Goal: Information Seeking & Learning: Learn about a topic

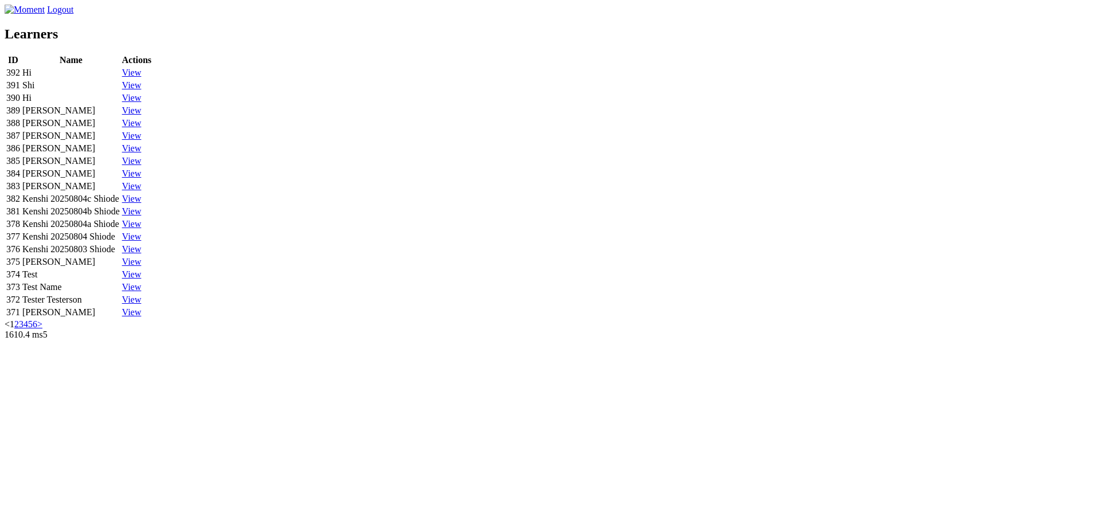
scroll to position [40, 0]
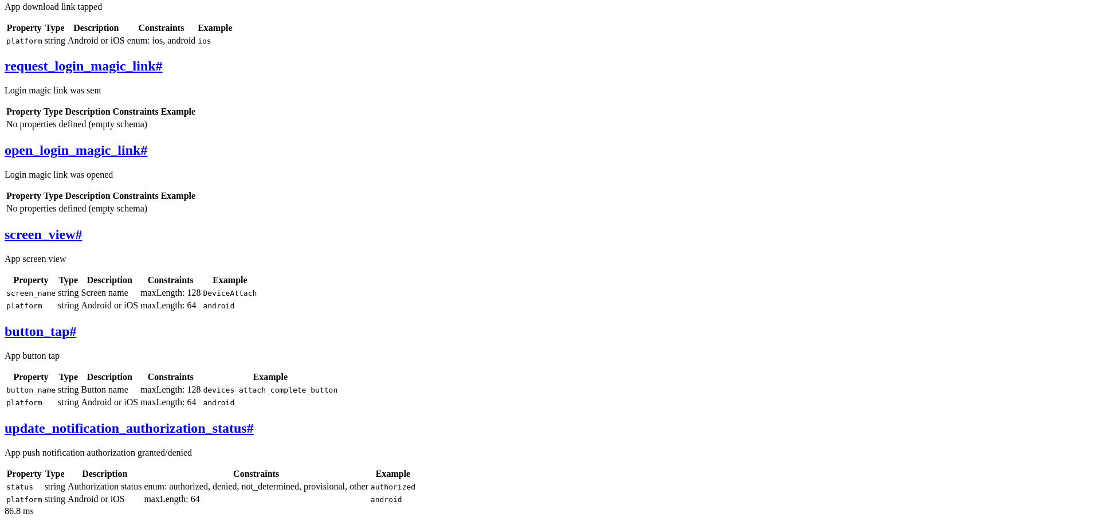
scroll to position [270, 0]
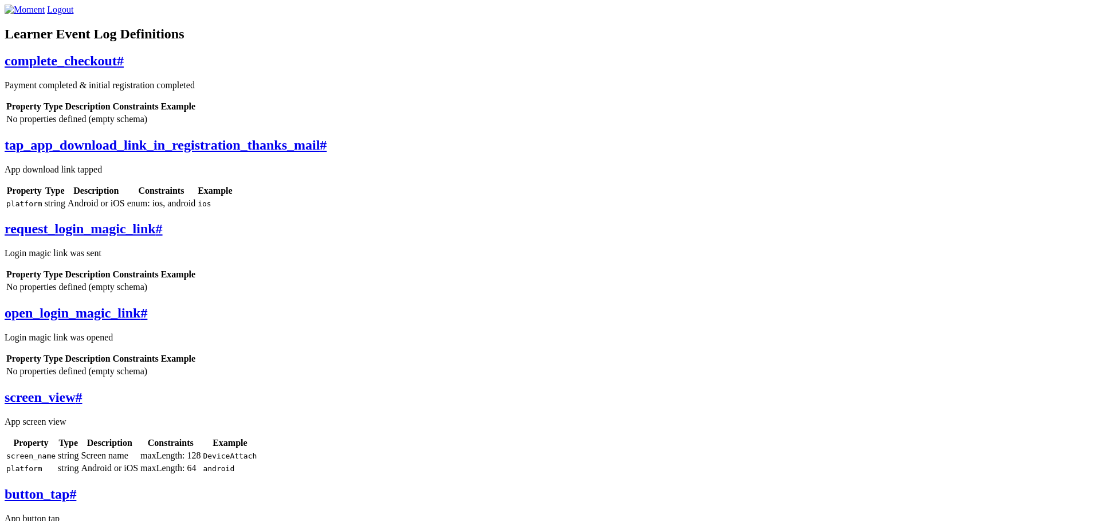
scroll to position [270, 0]
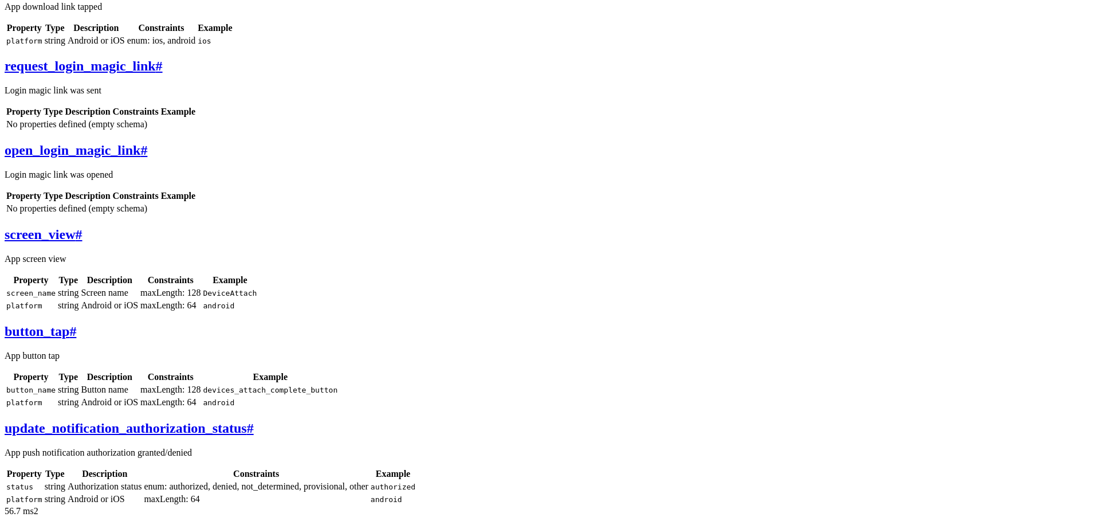
scroll to position [495, 0]
click at [315, 324] on div "complete_checkout # Payment completed & initial registration completed Property…" at bounding box center [550, 198] width 1091 height 615
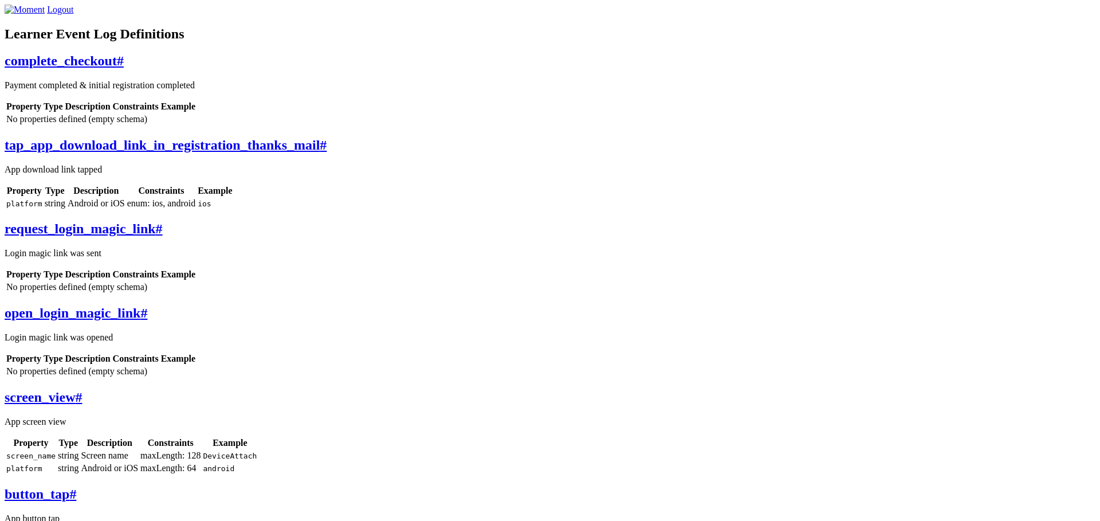
scroll to position [495, 0]
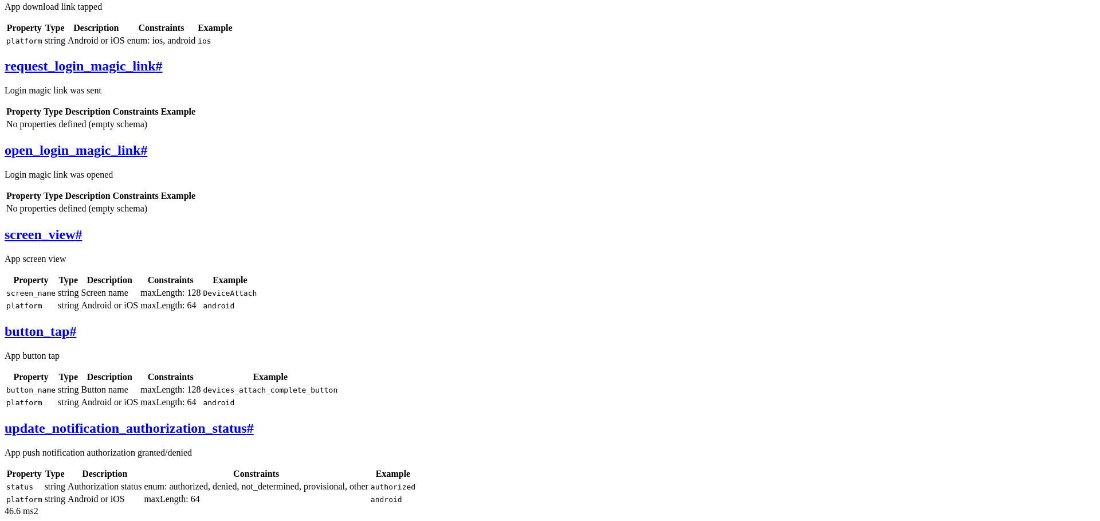
scroll to position [445, 0]
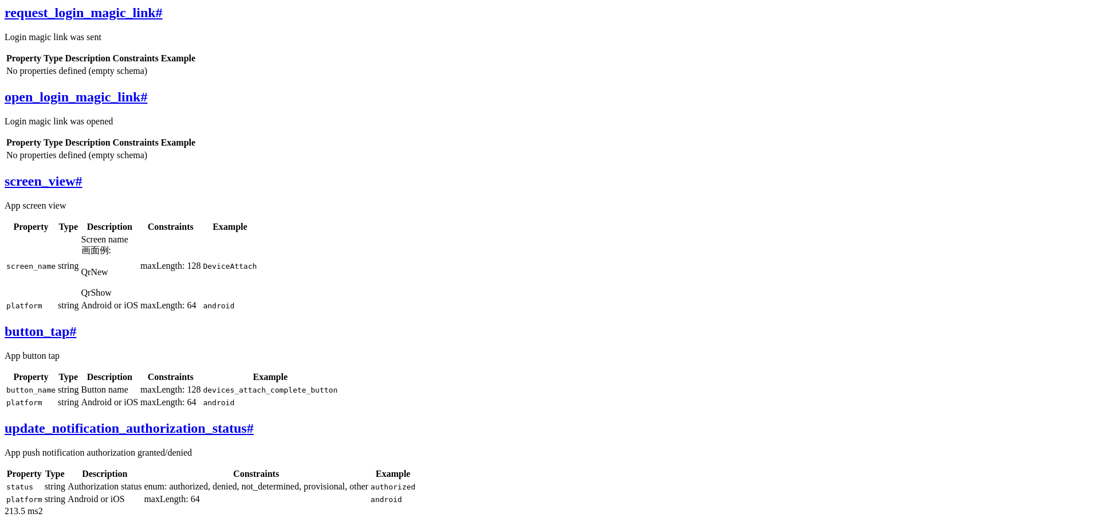
scroll to position [509, 0]
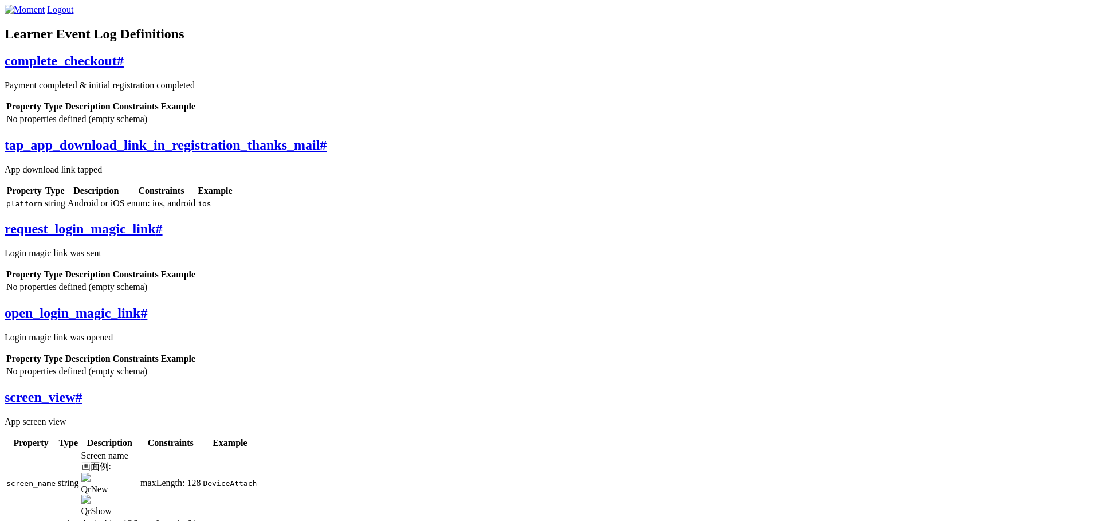
scroll to position [509, 0]
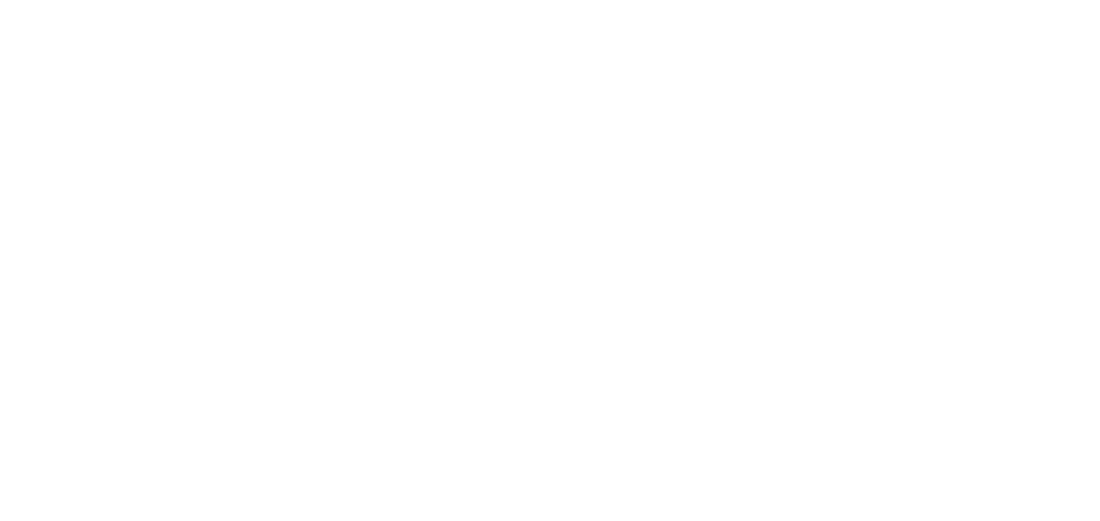
click at [91, 264] on img at bounding box center [85, 258] width 9 height 9
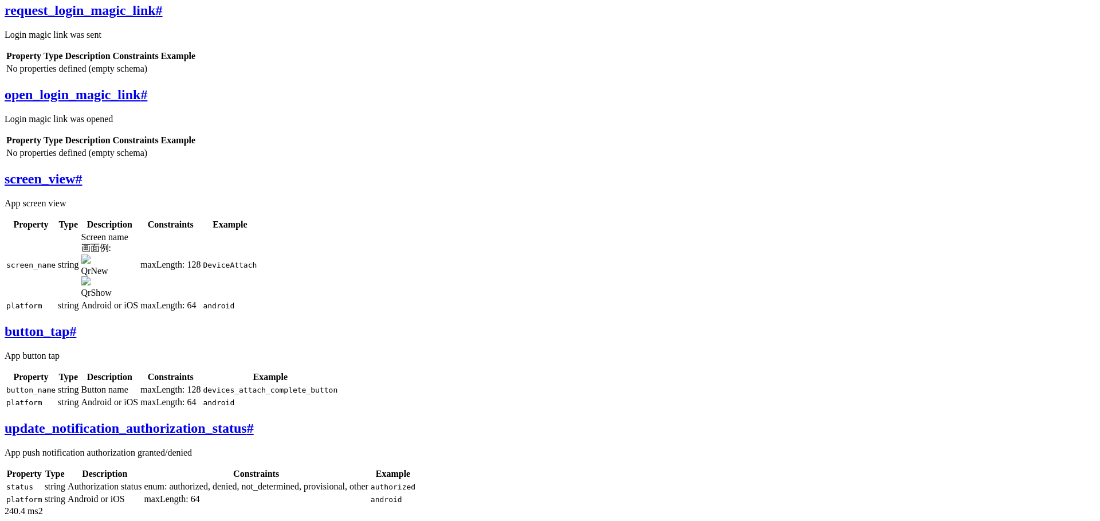
scroll to position [538, 0]
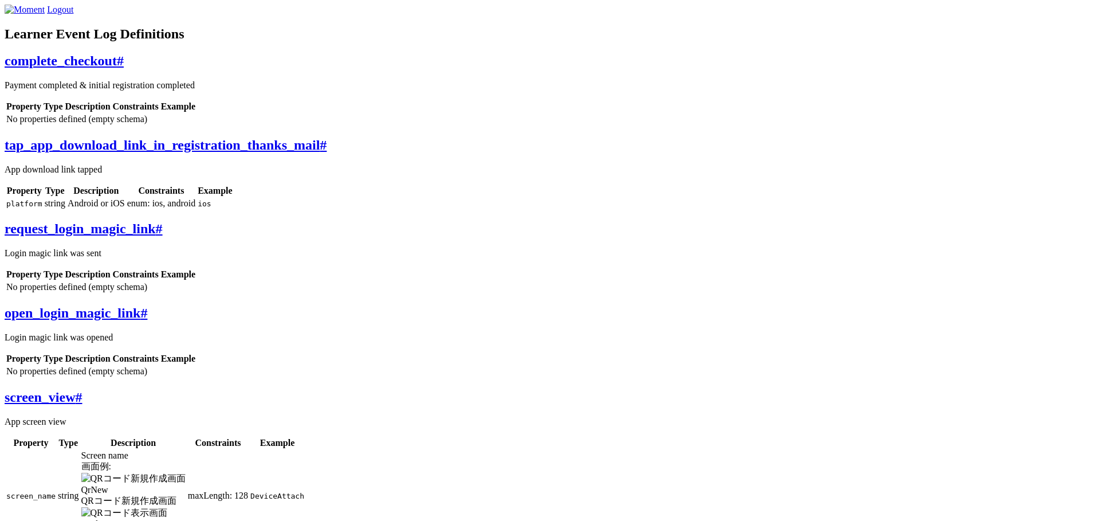
scroll to position [538, 0]
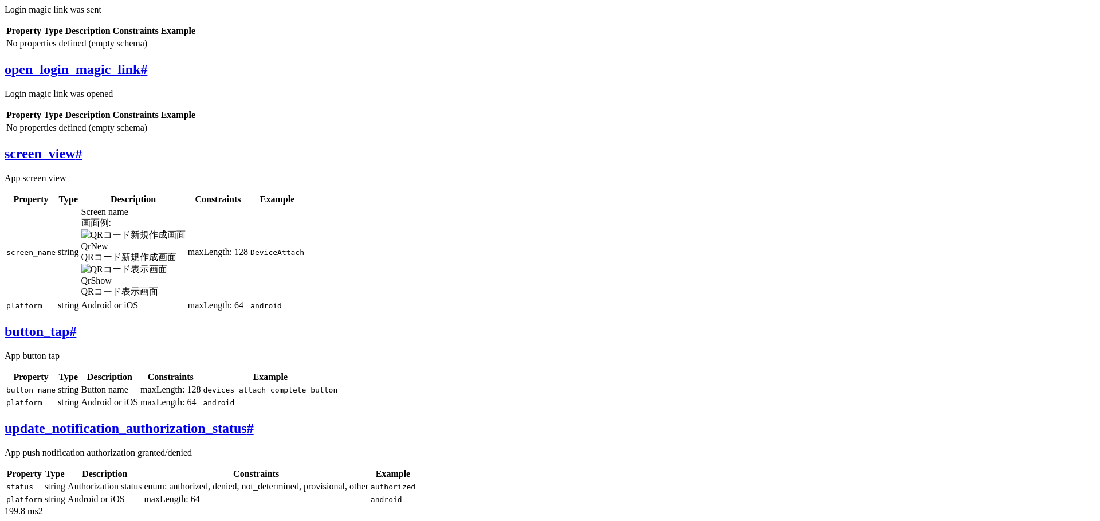
scroll to position [466, 0]
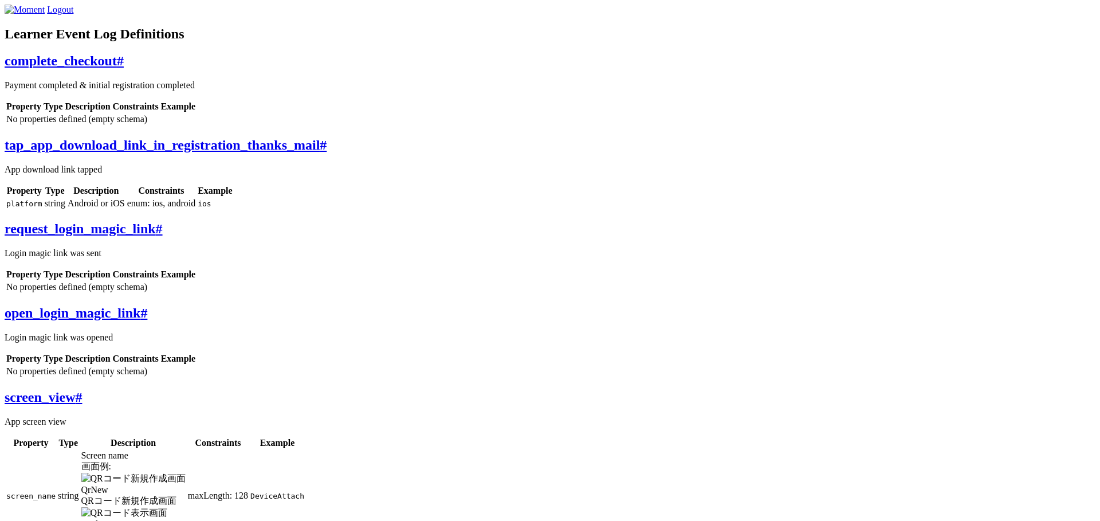
scroll to position [466, 0]
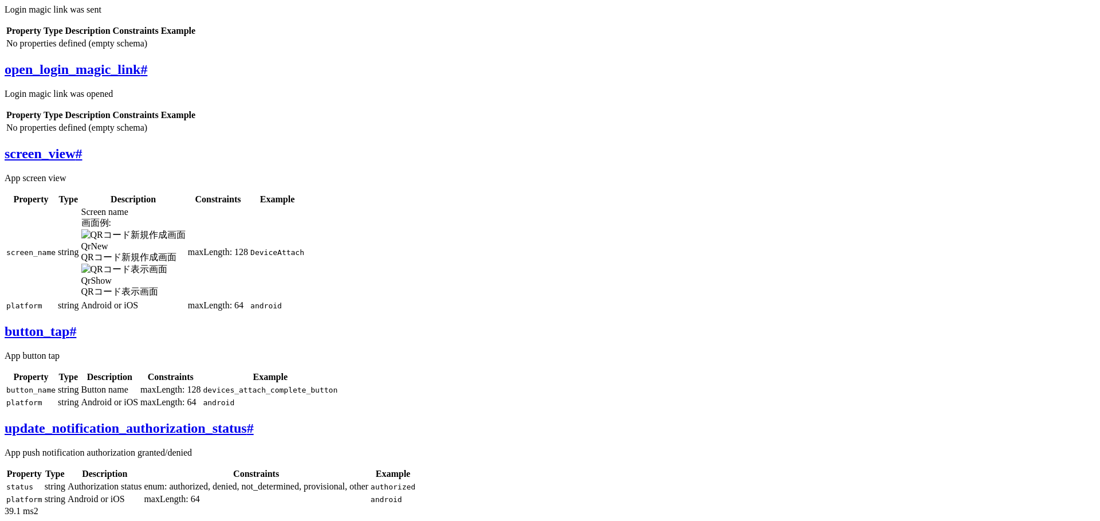
click at [186, 205] on th "Description" at bounding box center [133, 199] width 105 height 11
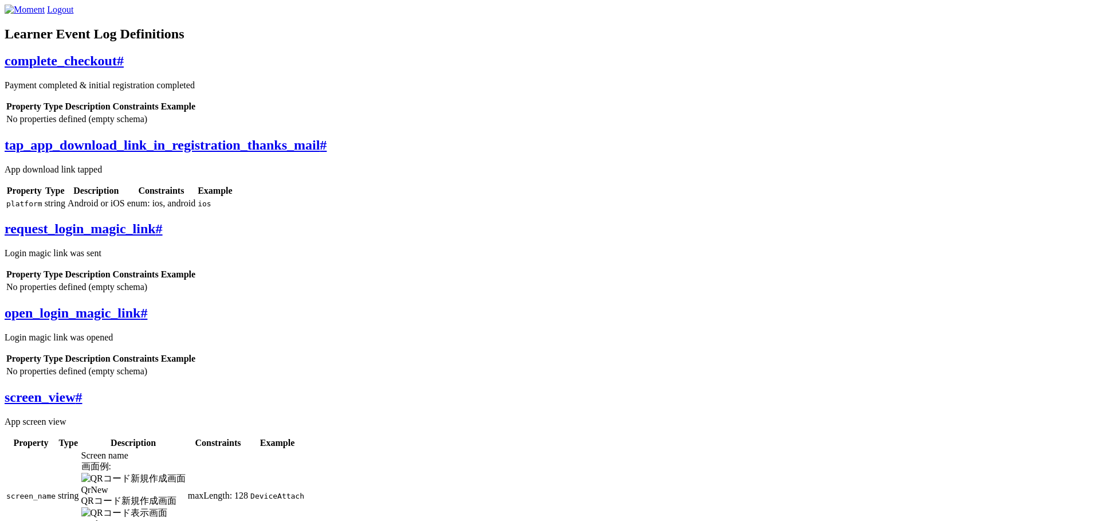
scroll to position [466, 0]
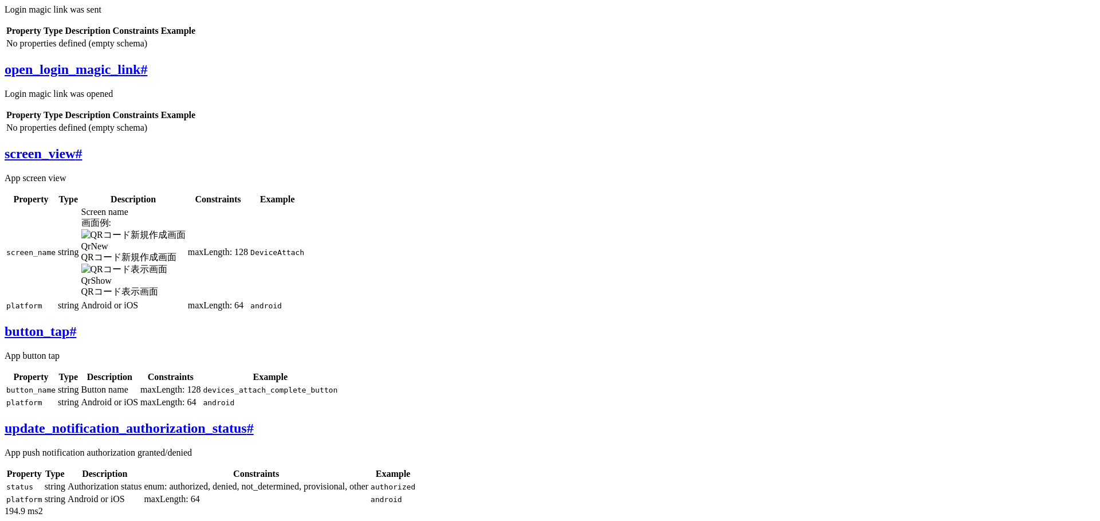
scroll to position [705, 0]
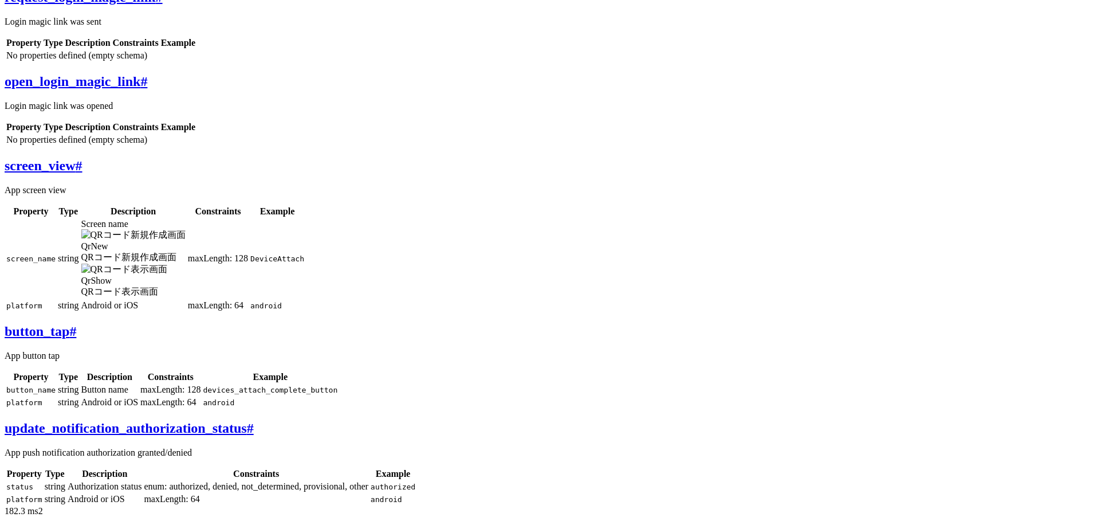
scroll to position [644, 0]
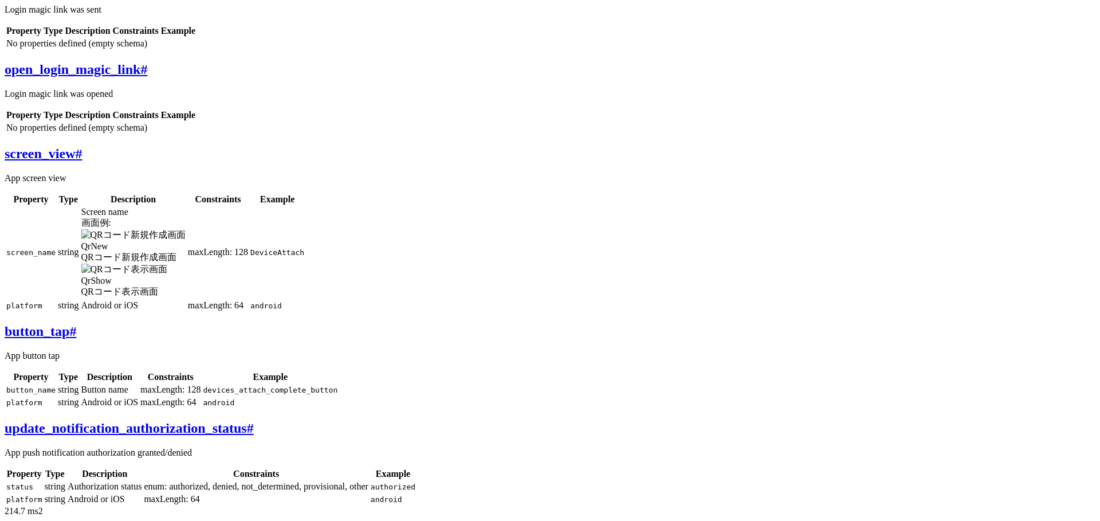
scroll to position [689, 0]
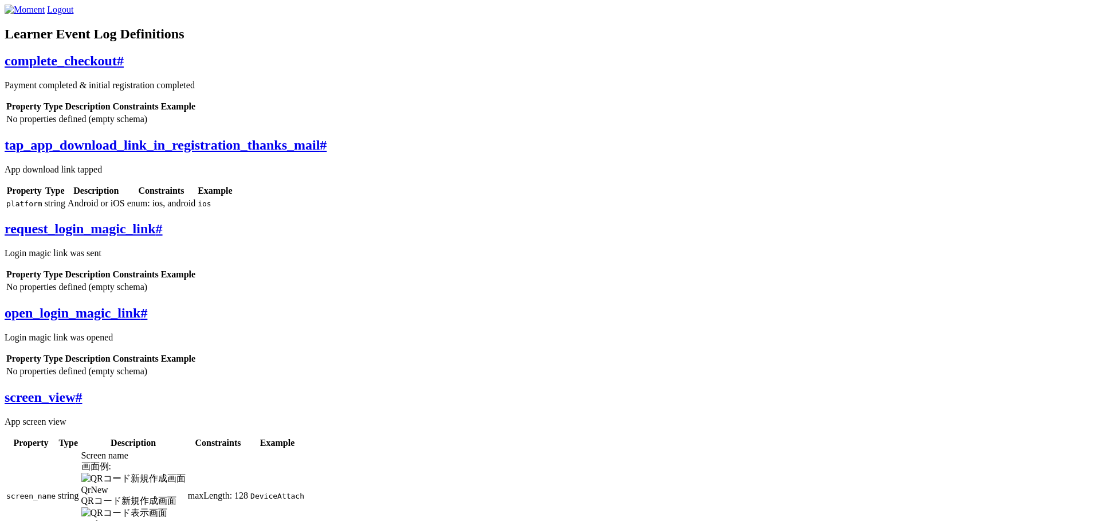
scroll to position [689, 0]
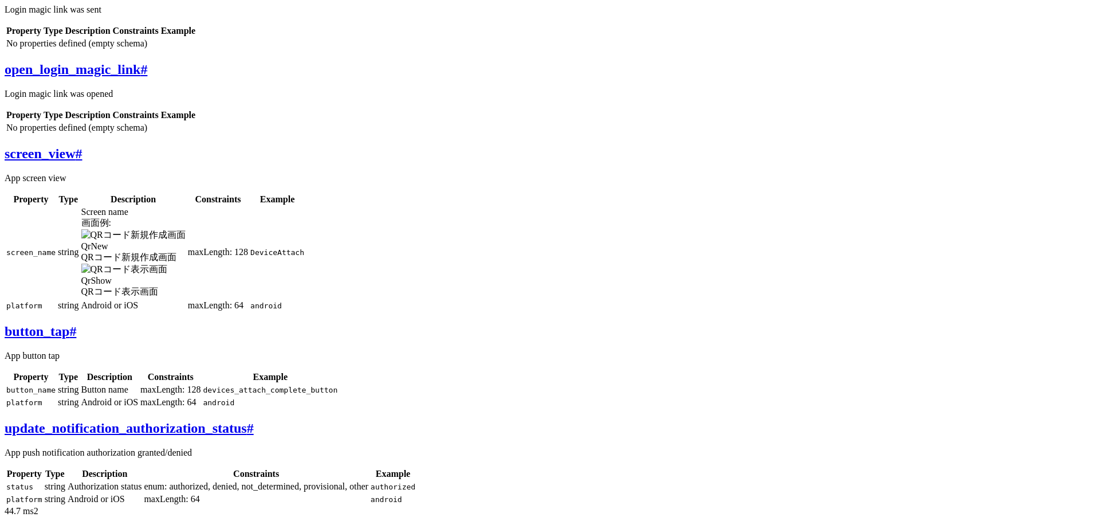
scroll to position [775, 0]
click at [158, 202] on div "Learner Event Log Definitions complete_checkout # Payment completed & initial r…" at bounding box center [550, 144] width 1091 height 723
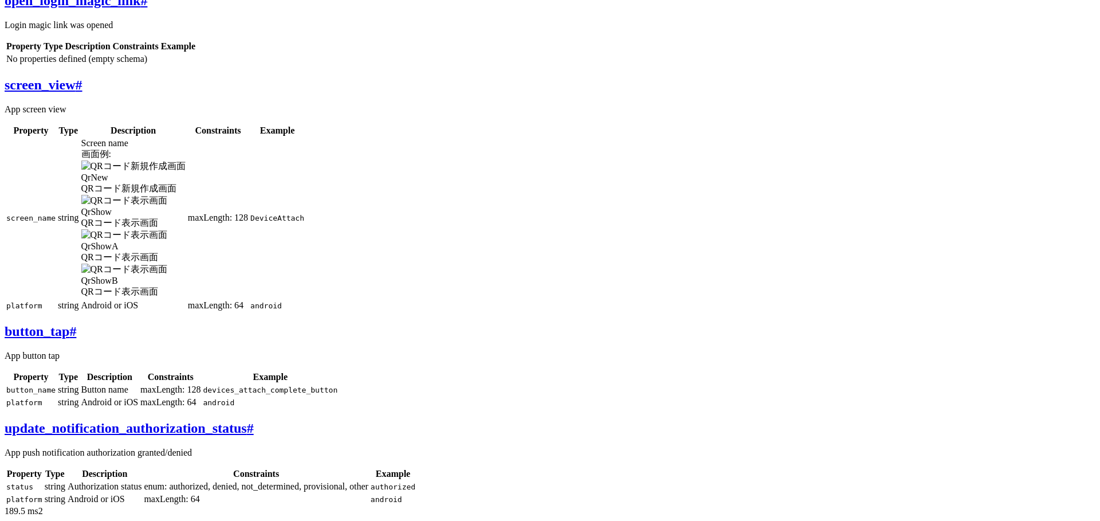
scroll to position [656, 0]
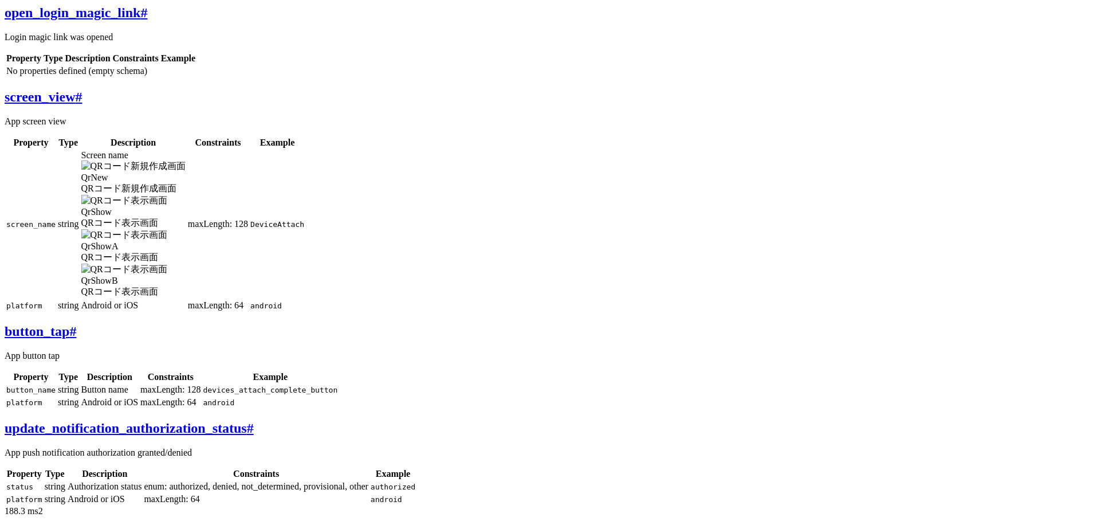
scroll to position [0, 302]
